Goal: Task Accomplishment & Management: Use online tool/utility

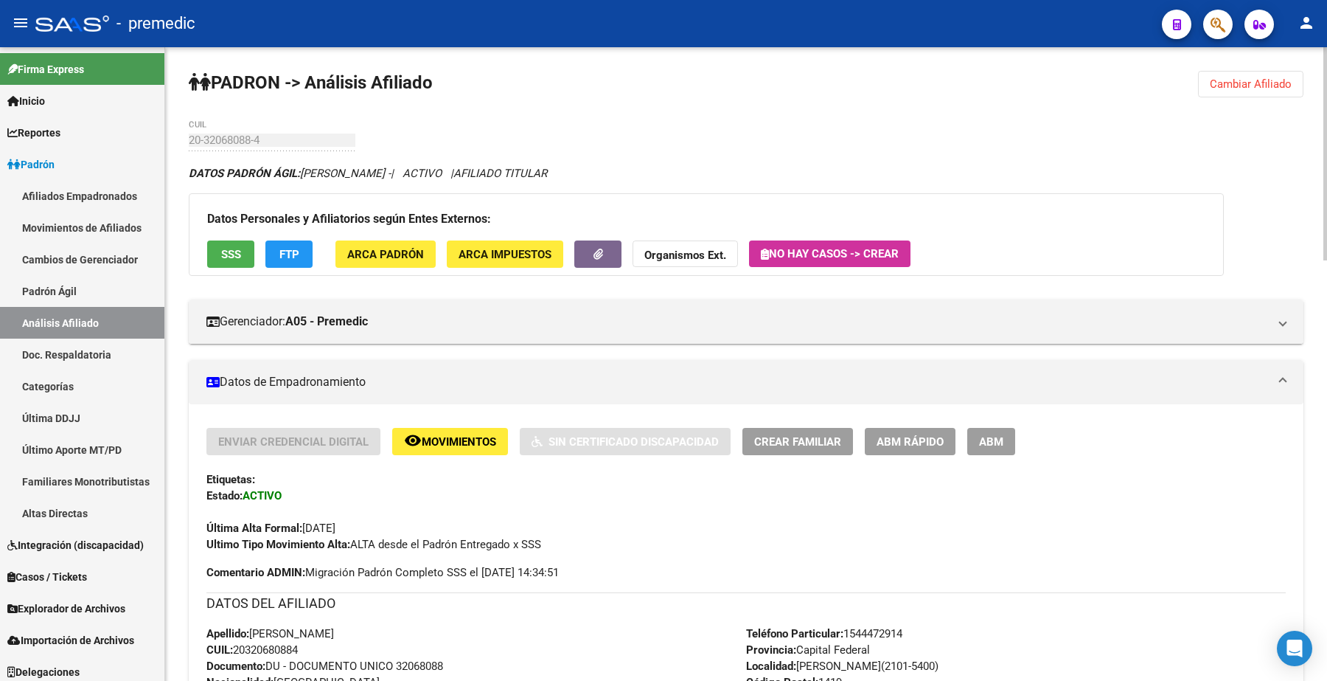
click at [1224, 75] on button "Cambiar Afiliado" at bounding box center [1250, 84] width 105 height 27
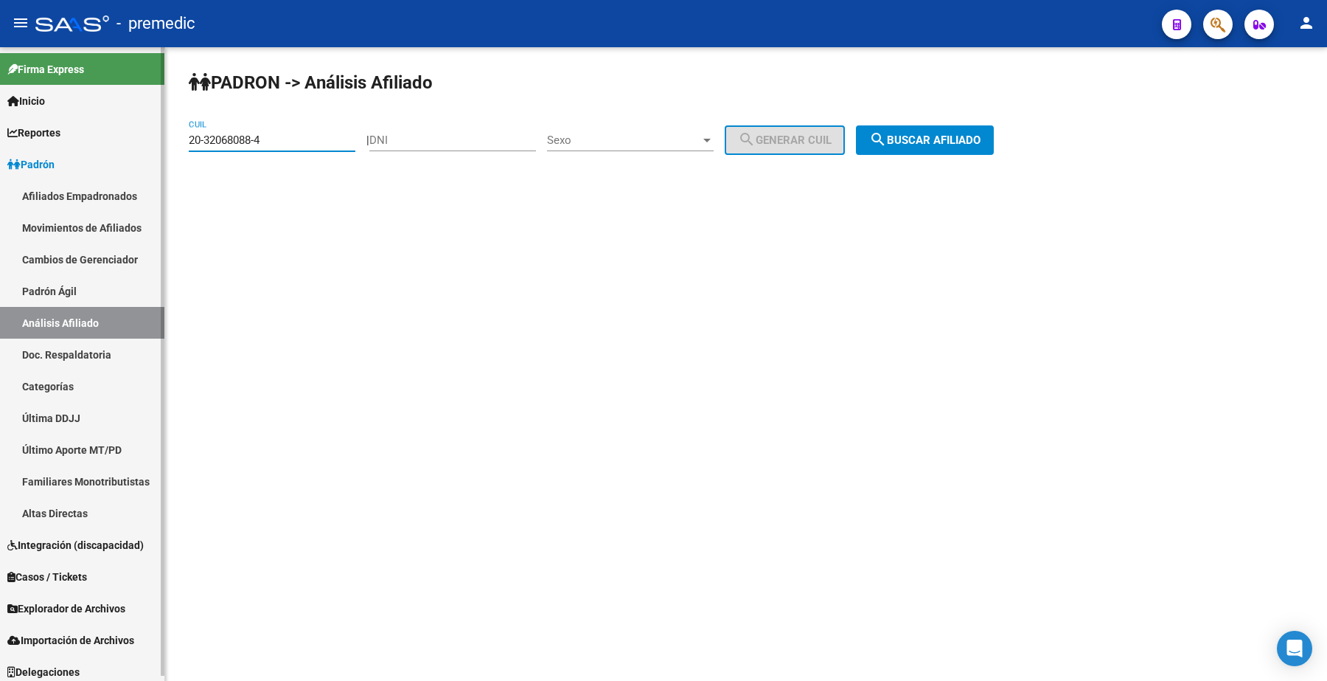
drag, startPoint x: 279, startPoint y: 142, endPoint x: 142, endPoint y: 135, distance: 137.4
click at [87, 135] on mat-sidenav-container "Firma Express Inicio Calendario SSS Instructivos Contacto OS Reportes Padrón Tr…" at bounding box center [663, 363] width 1327 height 633
paste input "7-42460017-8"
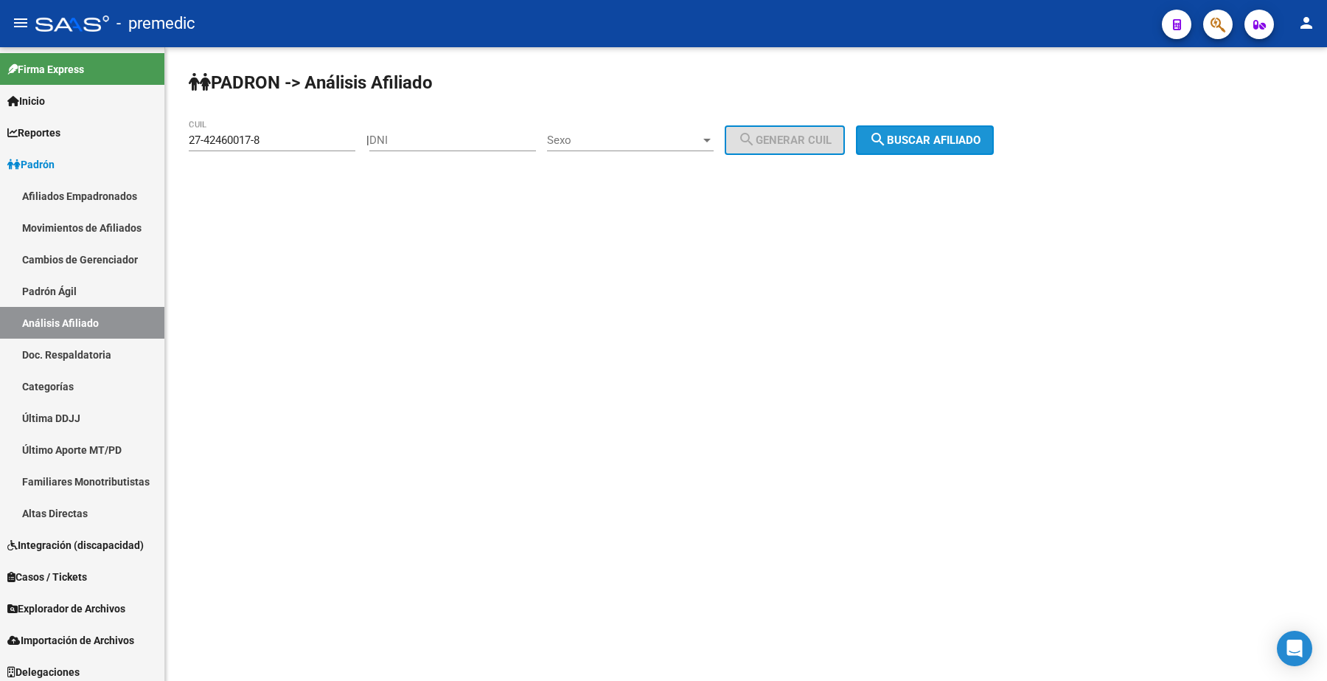
click at [954, 145] on span "search Buscar afiliado" at bounding box center [924, 139] width 111 height 13
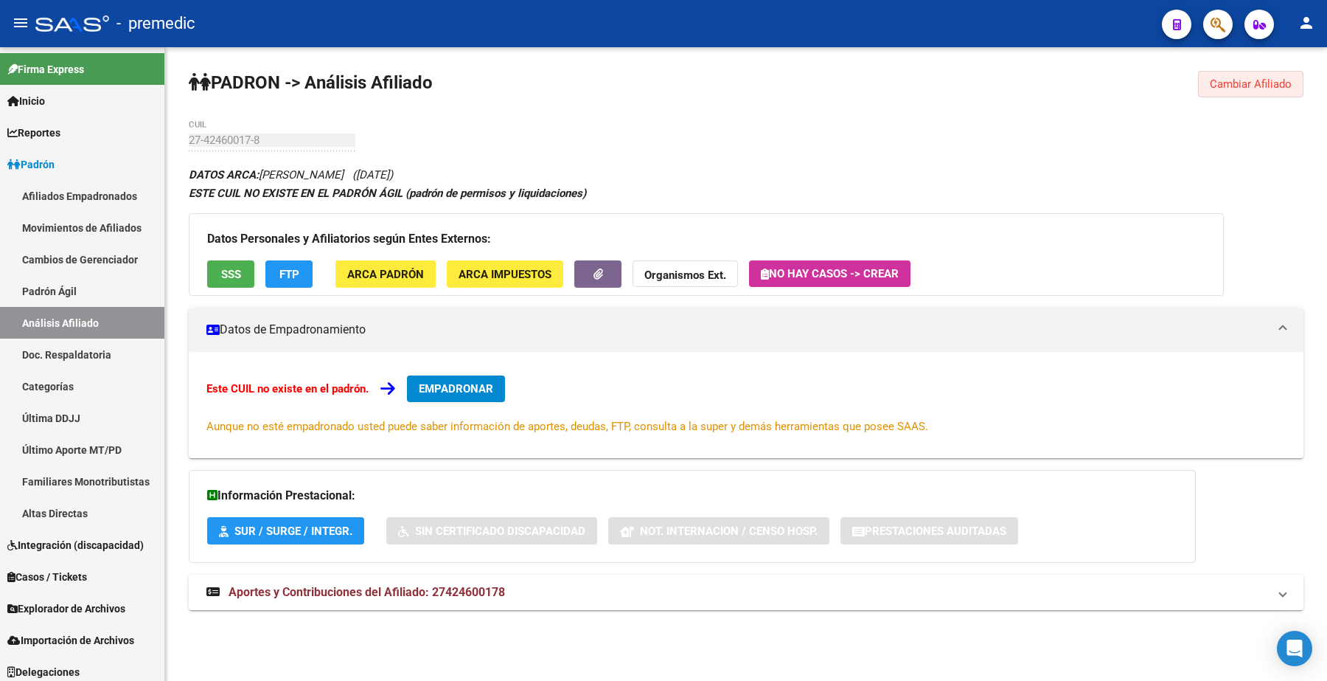
click at [1243, 74] on button "Cambiar Afiliado" at bounding box center [1250, 84] width 105 height 27
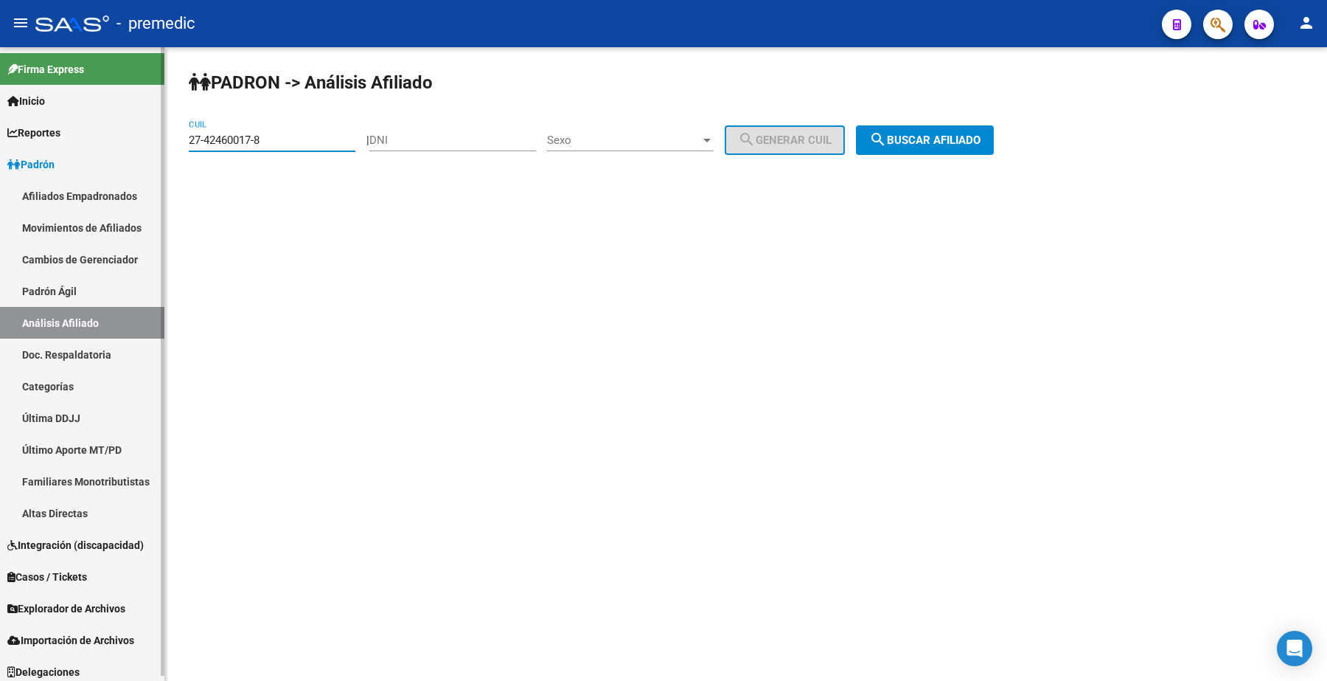
drag, startPoint x: 290, startPoint y: 133, endPoint x: 0, endPoint y: 134, distance: 289.8
click at [0, 133] on mat-sidenav-container "Firma Express Inicio Calendario SSS Instructivos Contacto OS Reportes Padrón Tr…" at bounding box center [663, 363] width 1327 height 633
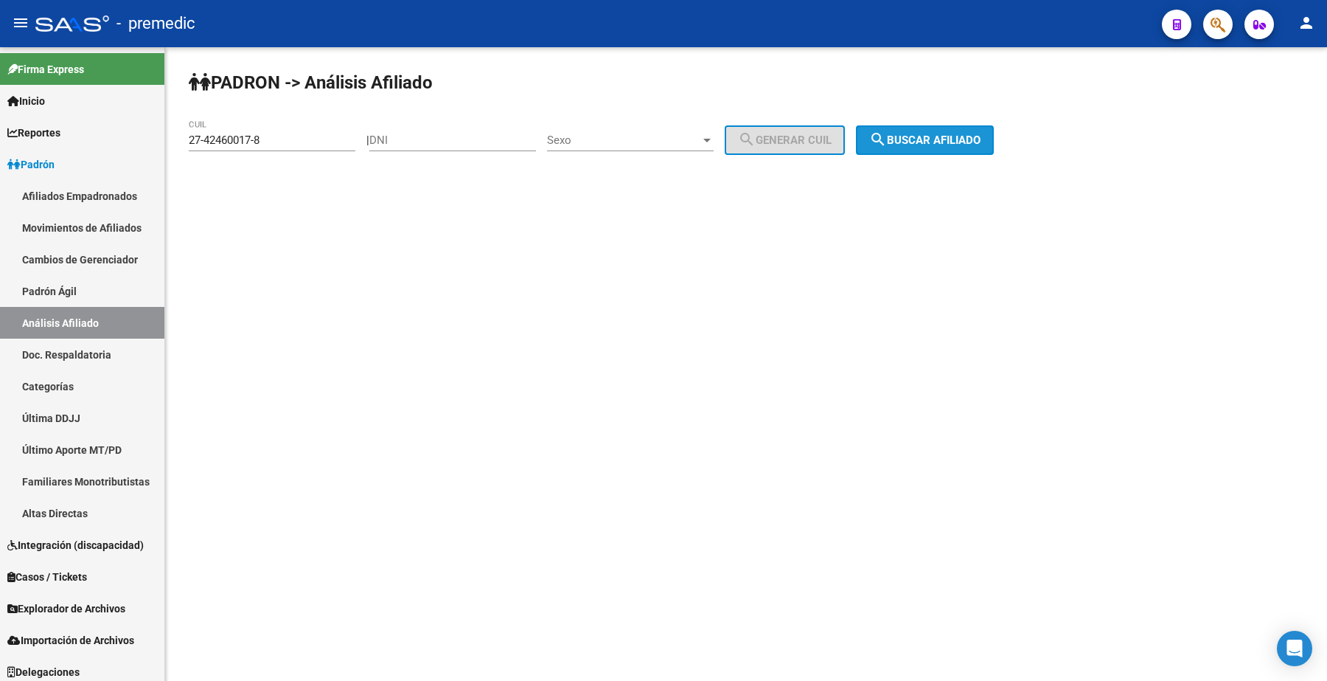
click at [926, 145] on span "search Buscar afiliado" at bounding box center [924, 139] width 111 height 13
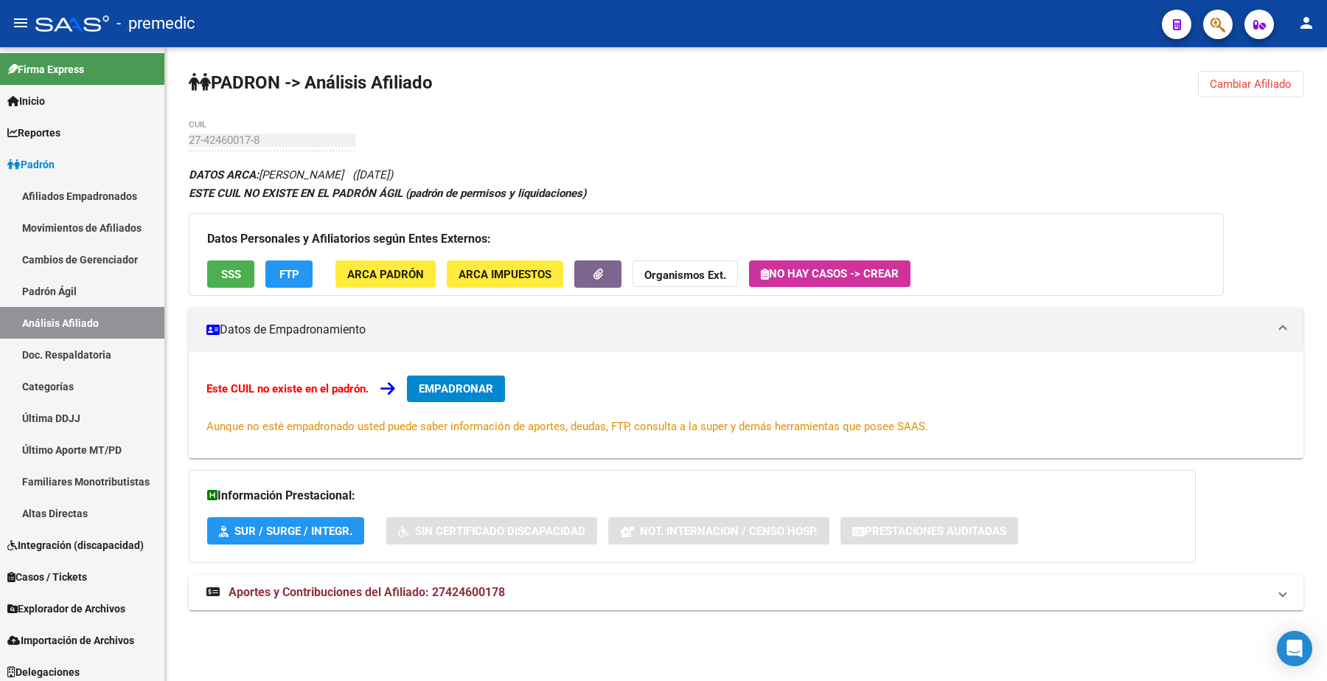
click at [1230, 81] on span "Cambiar Afiliado" at bounding box center [1251, 83] width 82 height 13
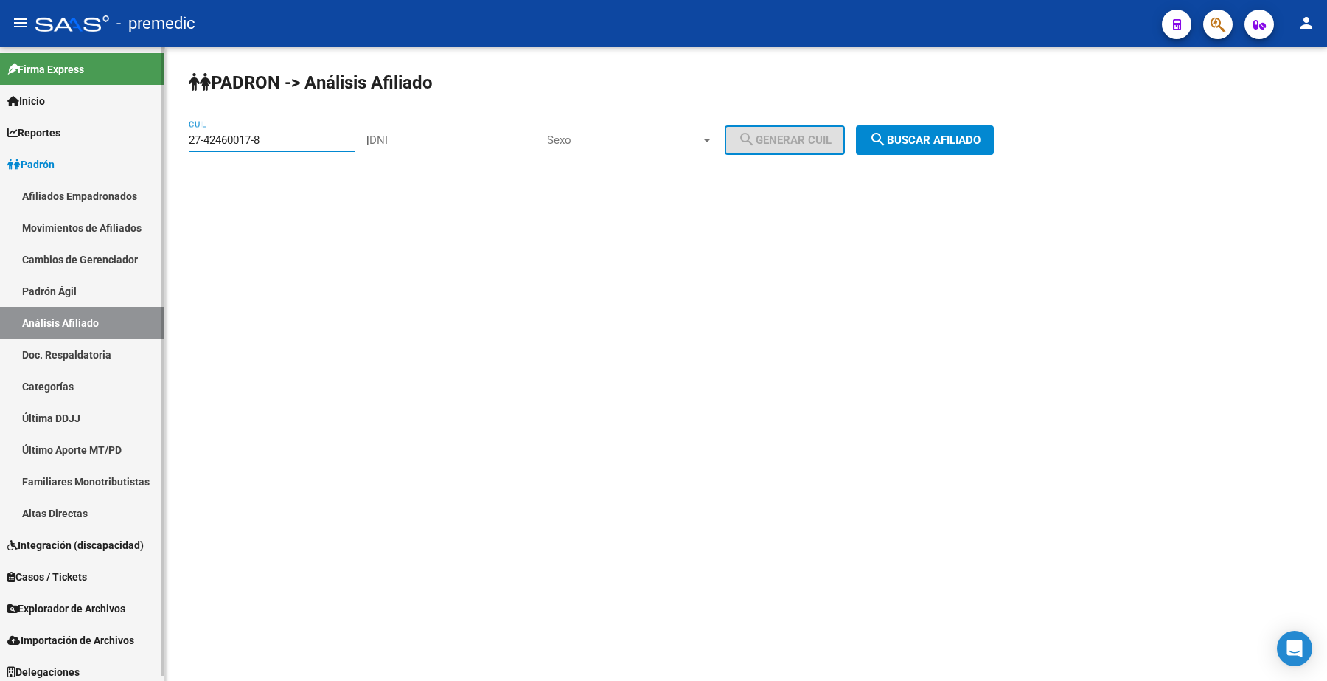
drag, startPoint x: 266, startPoint y: 136, endPoint x: 89, endPoint y: 109, distance: 179.1
click at [89, 109] on mat-sidenav-container "Firma Express Inicio Calendario SSS Instructivos Contacto OS Reportes Padrón Tr…" at bounding box center [663, 363] width 1327 height 633
paste input "0-25779421-1"
drag, startPoint x: 913, startPoint y: 160, endPoint x: 916, endPoint y: 146, distance: 14.3
click at [916, 147] on div "PADRON -> Análisis Afiliado 20-25779421-1 CUIL | DNI Sexo Sexo search Generar C…" at bounding box center [746, 124] width 1162 height 155
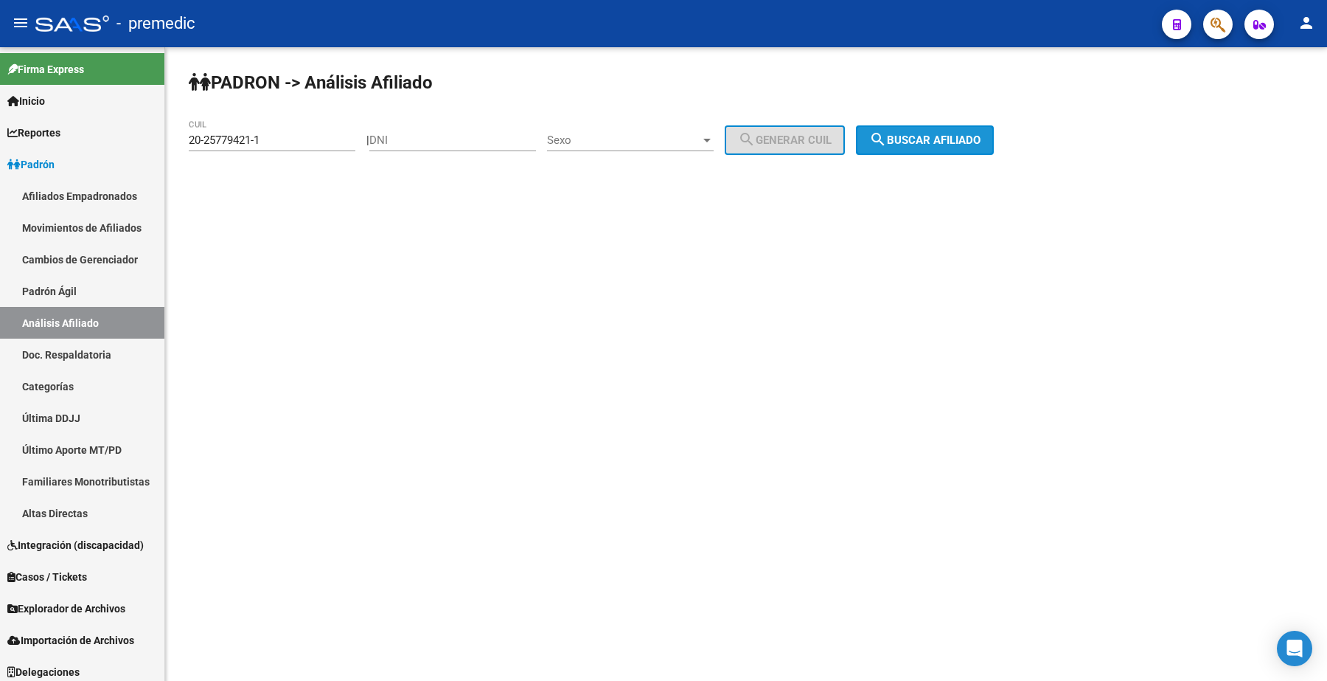
click at [916, 146] on button "search Buscar afiliado" at bounding box center [925, 139] width 138 height 29
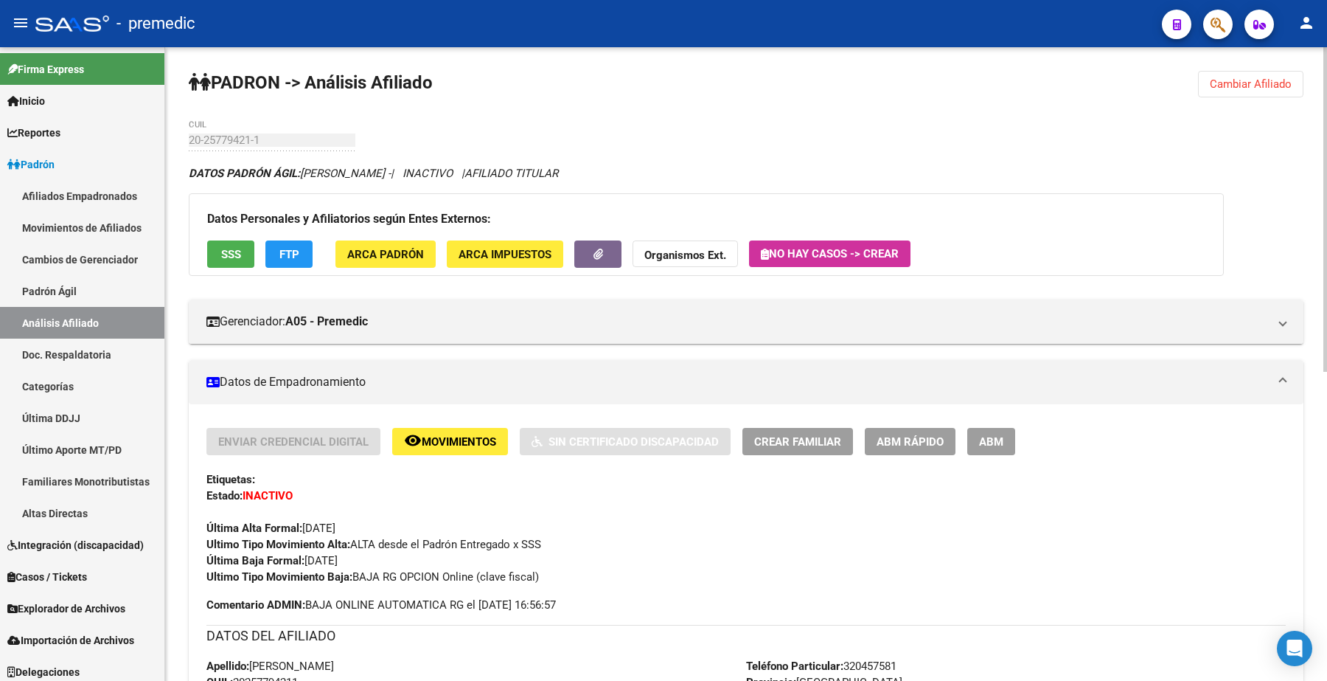
click at [1236, 89] on span "Cambiar Afiliado" at bounding box center [1251, 83] width 82 height 13
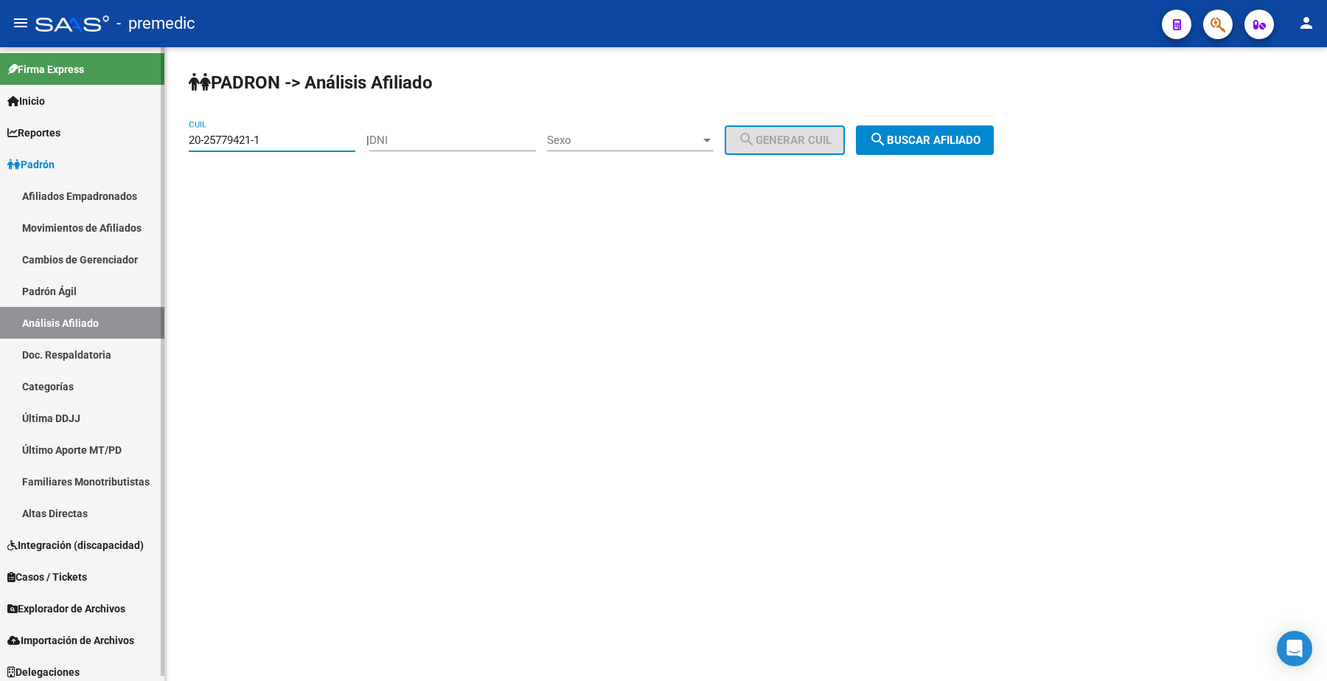
drag, startPoint x: 299, startPoint y: 141, endPoint x: 0, endPoint y: 112, distance: 300.1
click at [0, 113] on mat-sidenav-container "Firma Express Inicio Calendario SSS Instructivos Contacto OS Reportes Padrón Tr…" at bounding box center [663, 363] width 1327 height 633
paste input "7-28681475-7"
click at [935, 119] on div "PADRON -> Análisis Afiliado 27-28681475-7 CUIL | DNI Sexo Sexo search Generar C…" at bounding box center [746, 124] width 1162 height 155
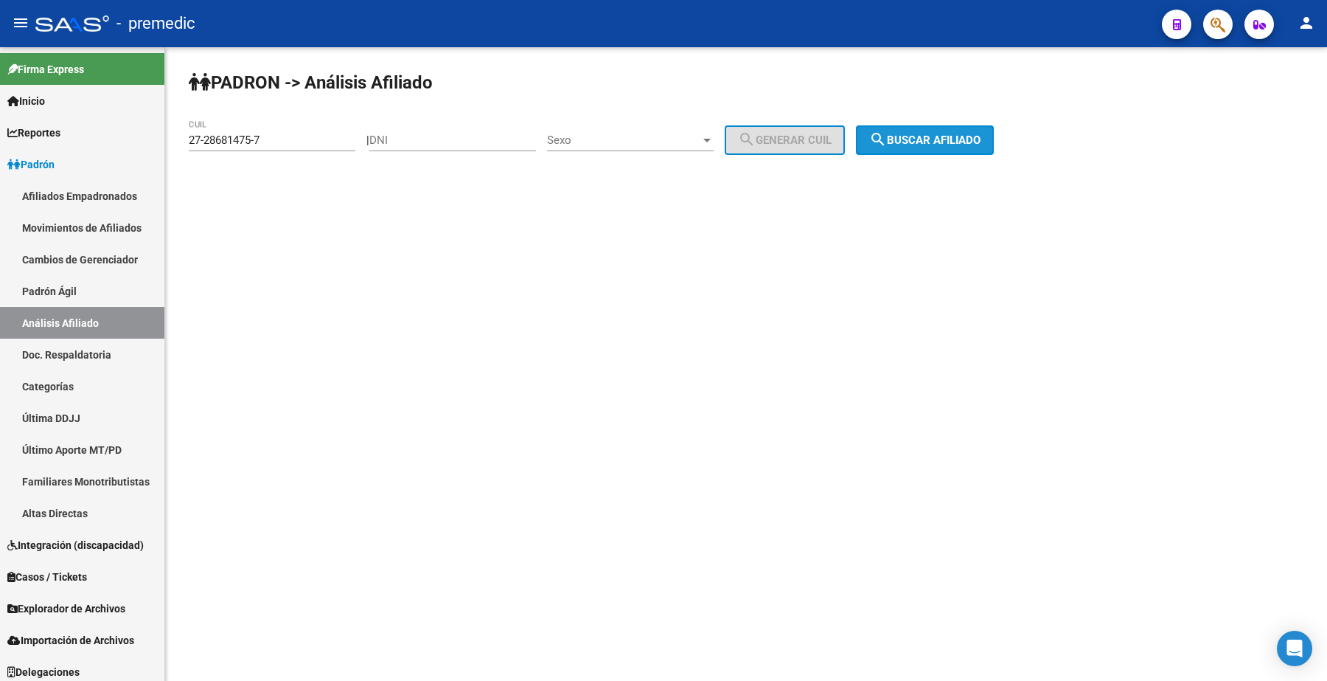
click at [933, 144] on span "search Buscar afiliado" at bounding box center [924, 139] width 111 height 13
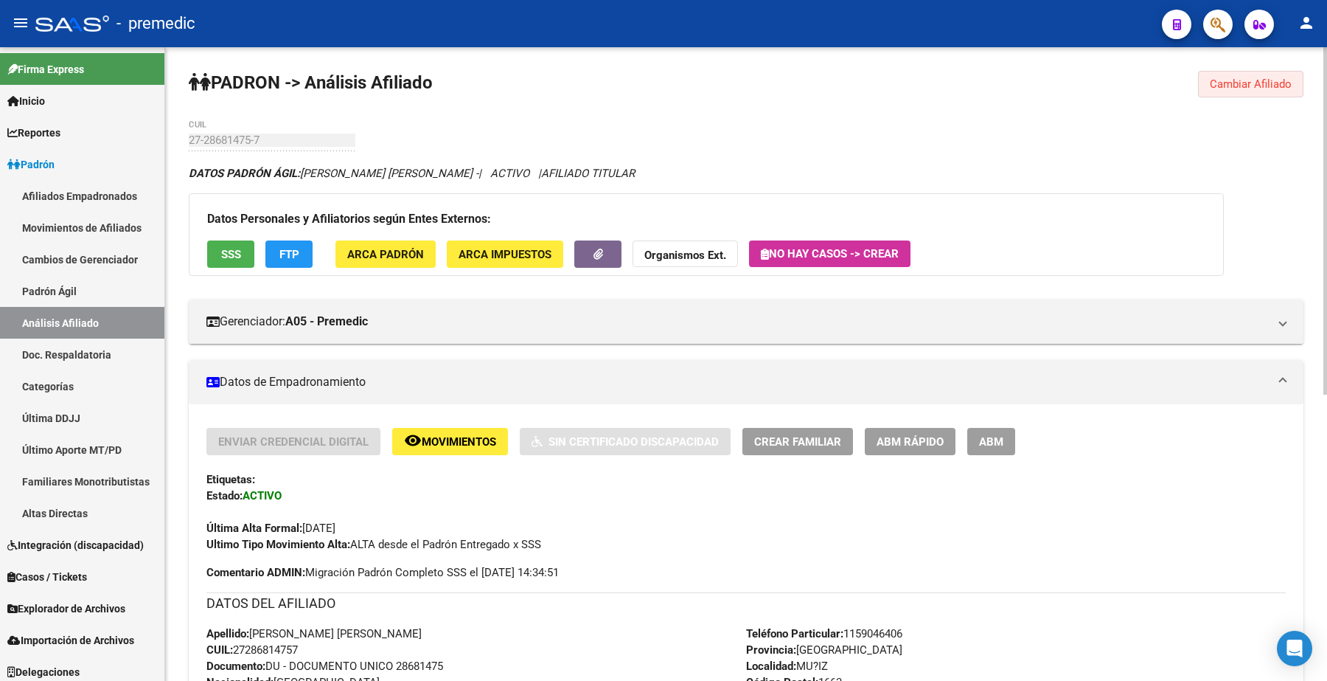
click at [1268, 80] on span "Cambiar Afiliado" at bounding box center [1251, 83] width 82 height 13
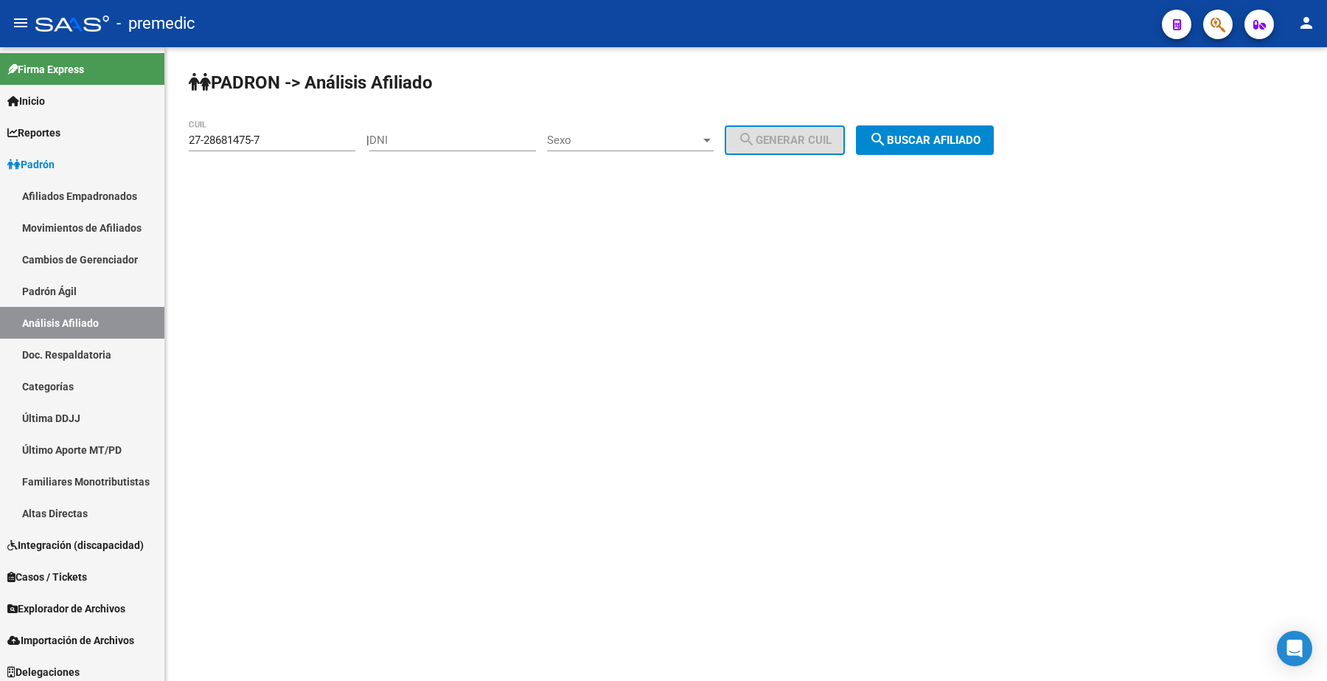
drag, startPoint x: 282, startPoint y: 125, endPoint x: 226, endPoint y: 125, distance: 56.0
click at [209, 125] on div "27-28681475-7 CUIL" at bounding box center [272, 135] width 167 height 32
drag, startPoint x: 263, startPoint y: 137, endPoint x: 134, endPoint y: 133, distance: 129.1
click at [134, 133] on mat-sidenav-container "Firma Express Inicio Calendario SSS Instructivos Contacto OS Reportes Padrón Tr…" at bounding box center [663, 363] width 1327 height 633
paste input "0-25779421-1"
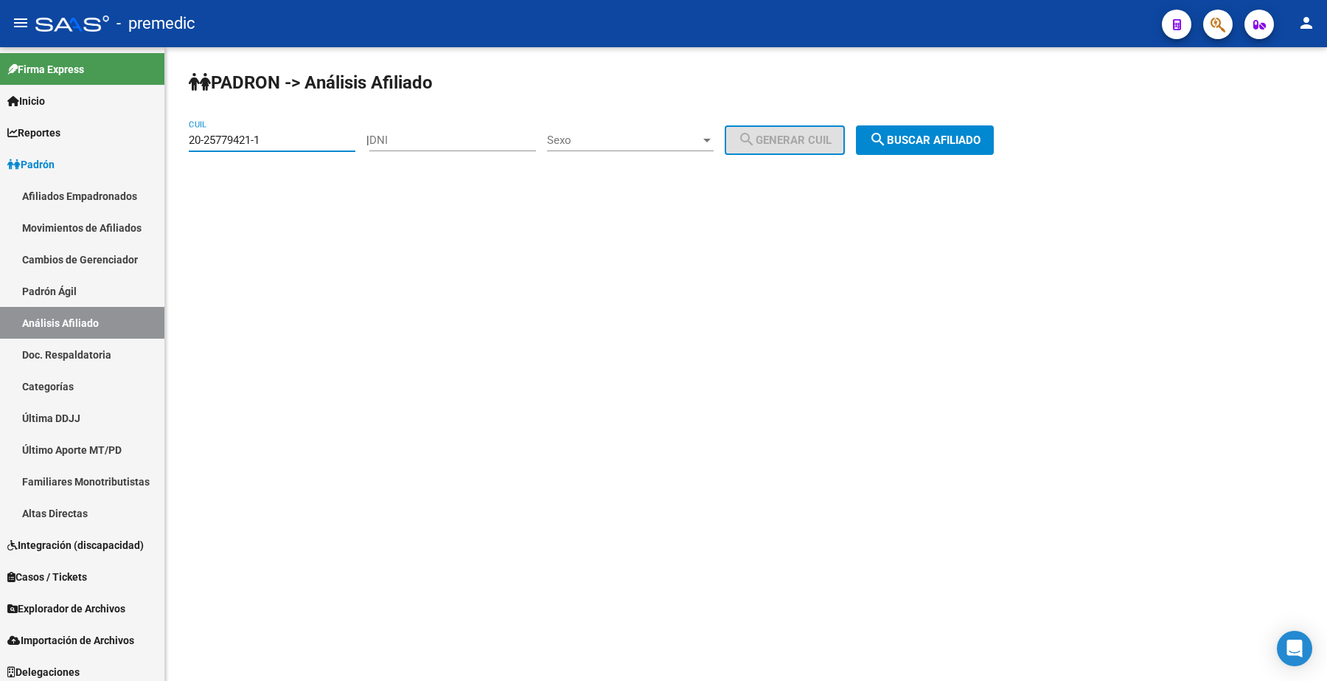
click at [950, 136] on span "search Buscar afiliado" at bounding box center [924, 139] width 111 height 13
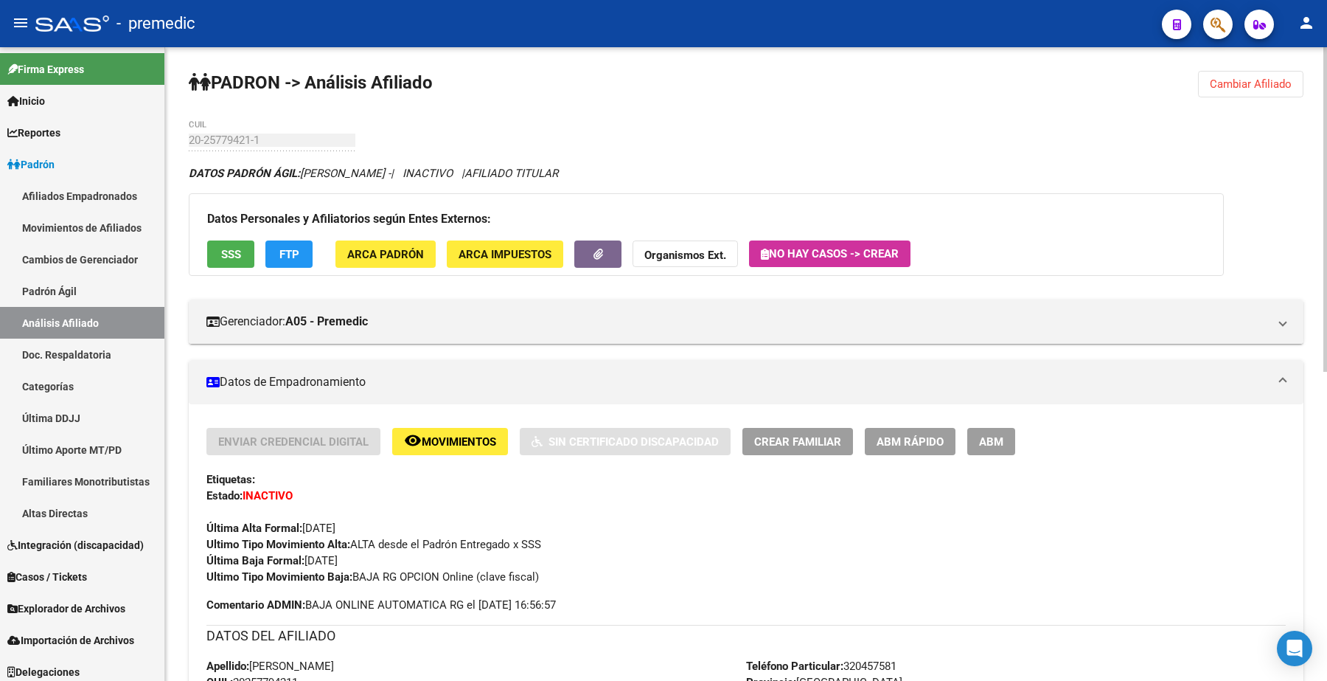
click at [1251, 69] on div "PADRON -> Análisis Afiliado Cambiar Afiliado 20-25779421-1 CUIL DATOS PADRÓN ÁG…" at bounding box center [746, 666] width 1162 height 1239
click at [1248, 81] on span "Cambiar Afiliado" at bounding box center [1251, 83] width 82 height 13
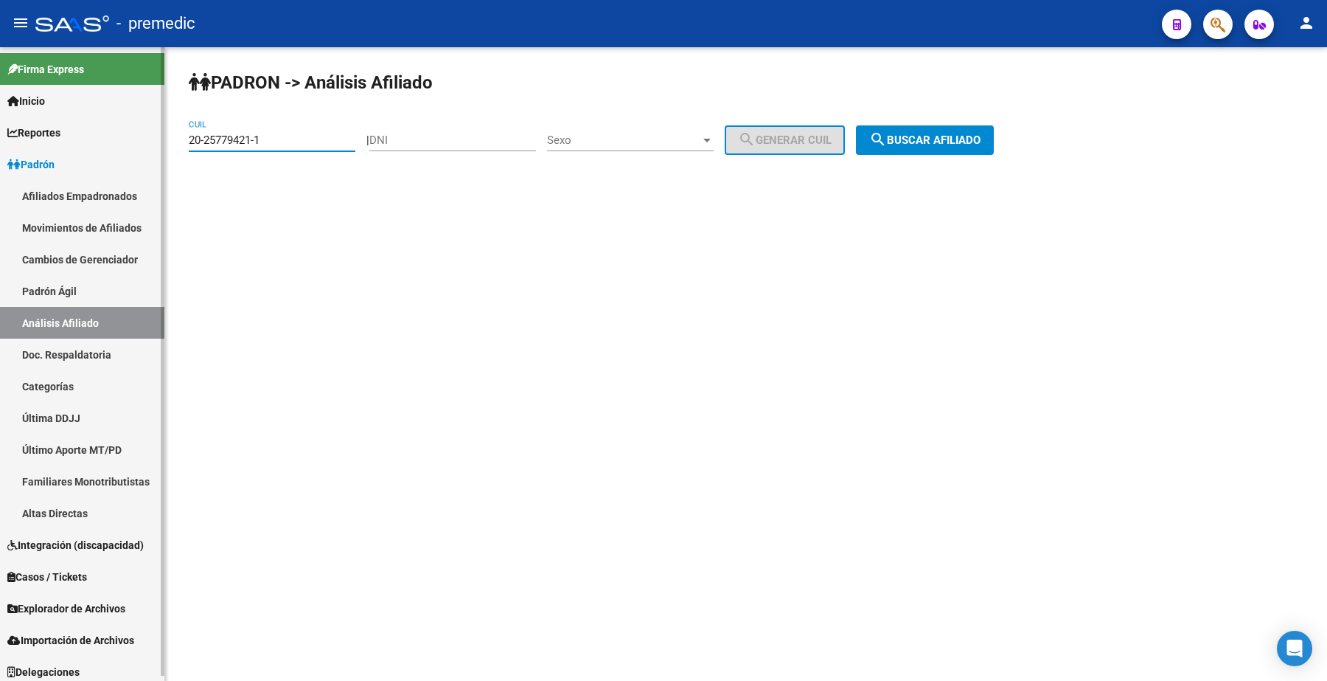
drag, startPoint x: 277, startPoint y: 139, endPoint x: 141, endPoint y: 173, distance: 140.1
click at [0, 148] on mat-sidenav-container "Firma Express Inicio Calendario SSS Instructivos Contacto OS Reportes Padrón Tr…" at bounding box center [663, 363] width 1327 height 633
paste input "3-38530653-9"
type input "23-38530653-9"
click at [922, 134] on span "search Buscar afiliado" at bounding box center [924, 139] width 111 height 13
